Goal: Use online tool/utility: Utilize a website feature to perform a specific function

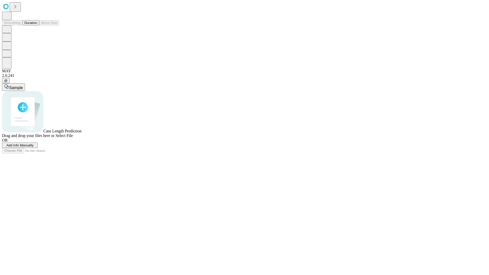
click at [37, 25] on button "Duration" at bounding box center [30, 22] width 17 height 5
click at [34, 147] on span "Add Info Manually" at bounding box center [19, 146] width 27 height 4
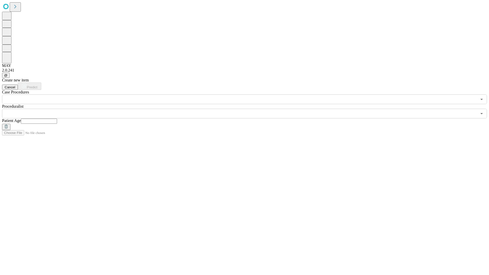
click at [57, 119] on input "text" at bounding box center [39, 121] width 36 height 5
type input "**"
click at [248, 109] on input "text" at bounding box center [239, 114] width 475 height 10
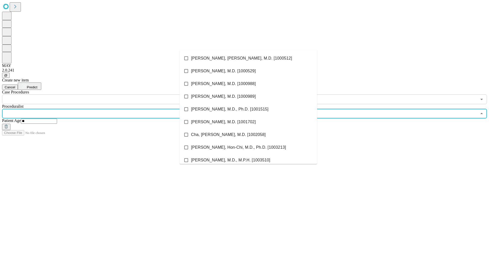
click at [249, 58] on li "[PERSON_NAME], [PERSON_NAME], M.D. [1000512]" at bounding box center [249, 58] width 138 height 13
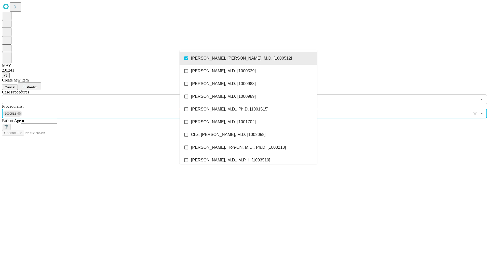
click at [107, 95] on input "text" at bounding box center [239, 100] width 475 height 10
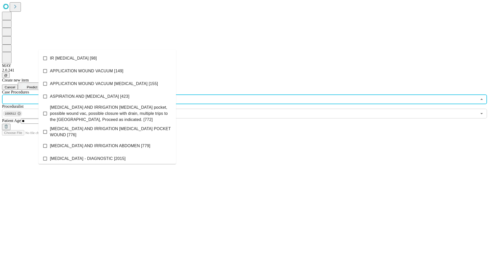
click at [107, 58] on li "IR [MEDICAL_DATA] [98]" at bounding box center [107, 58] width 138 height 13
click at [37, 85] on span "Predict" at bounding box center [32, 87] width 10 height 4
